Goal: Information Seeking & Learning: Find specific page/section

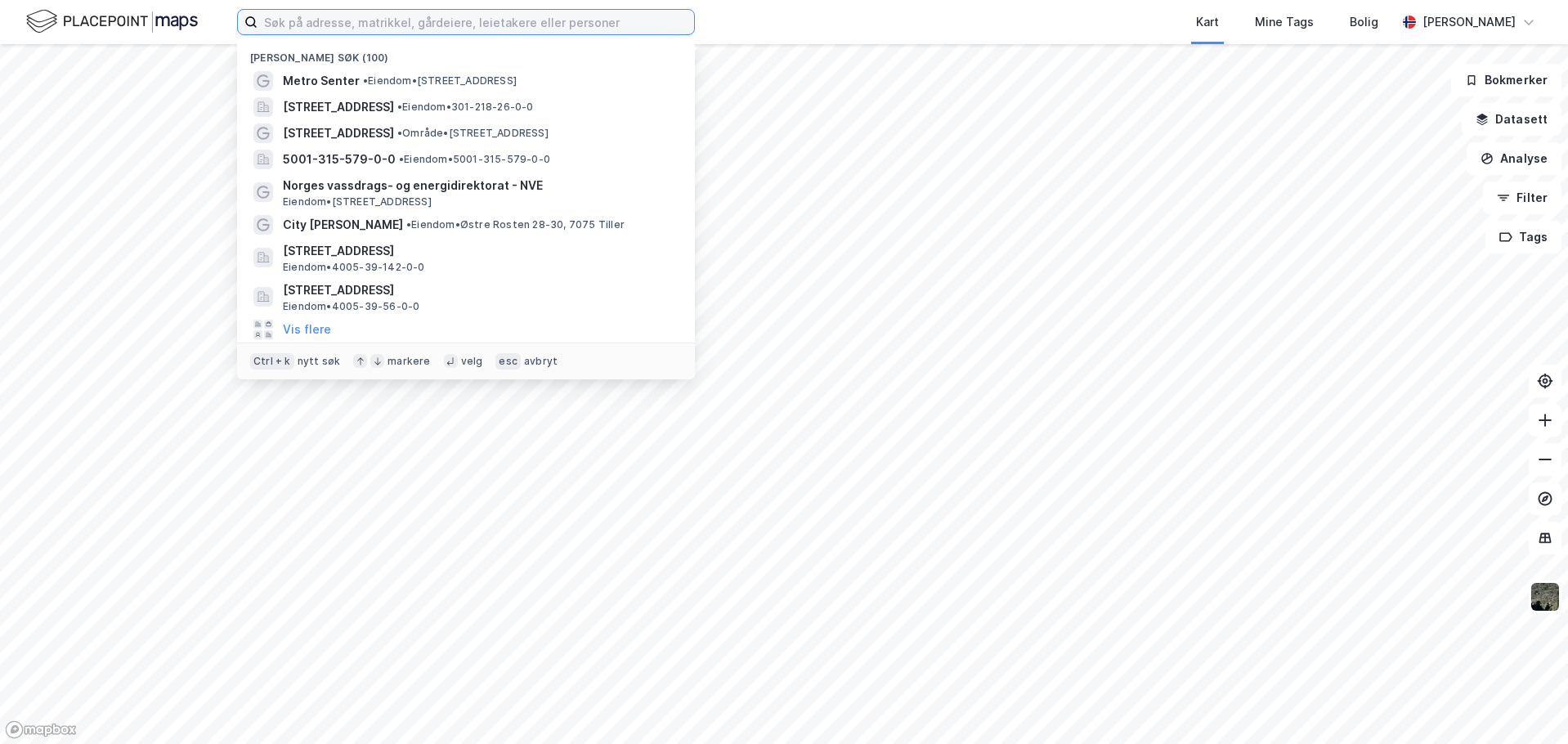
click at [417, 14] on input at bounding box center [476, 21] width 436 height 24
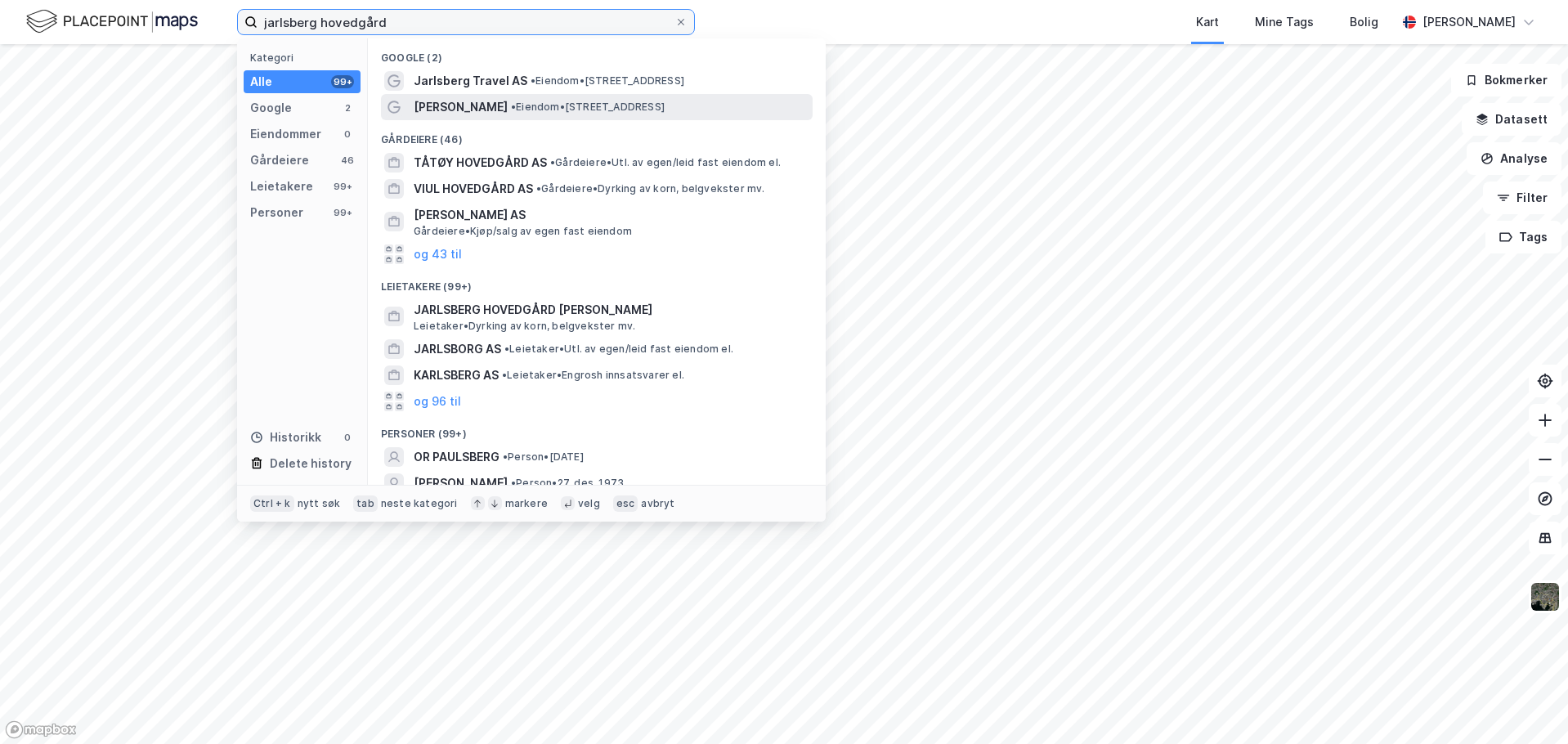
type input "jarlsberg hovedgård"
click at [508, 111] on span "[PERSON_NAME]" at bounding box center [460, 107] width 94 height 20
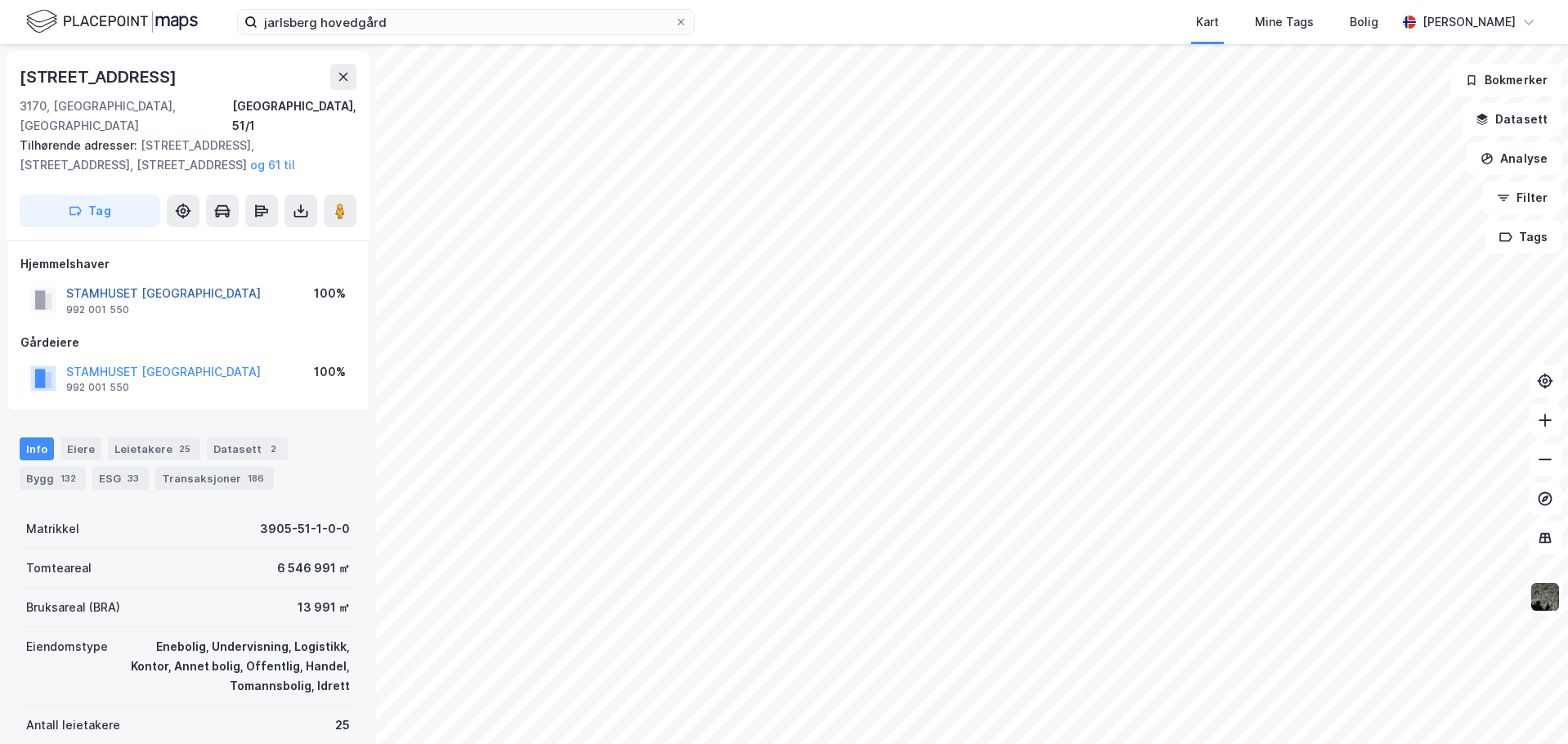
click at [0, 0] on button "STAMHUSET [GEOGRAPHIC_DATA]" at bounding box center [0, 0] width 0 height 0
